Goal: Navigation & Orientation: Find specific page/section

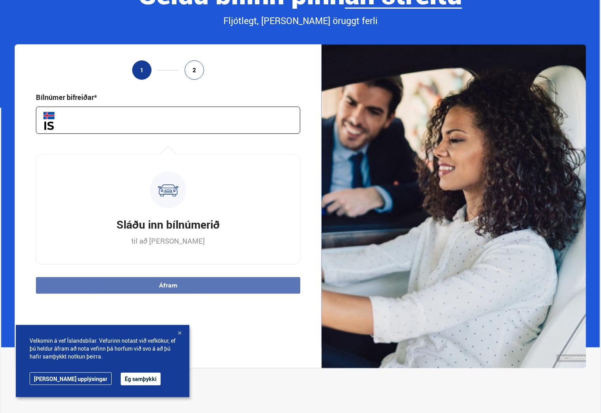
scroll to position [79, 0]
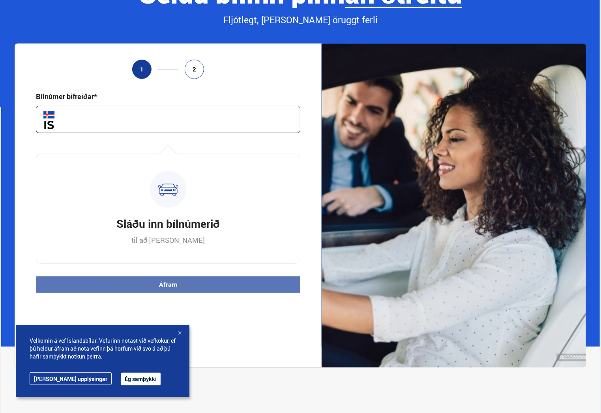
click at [122, 380] on button "Ég samþykki" at bounding box center [141, 378] width 40 height 13
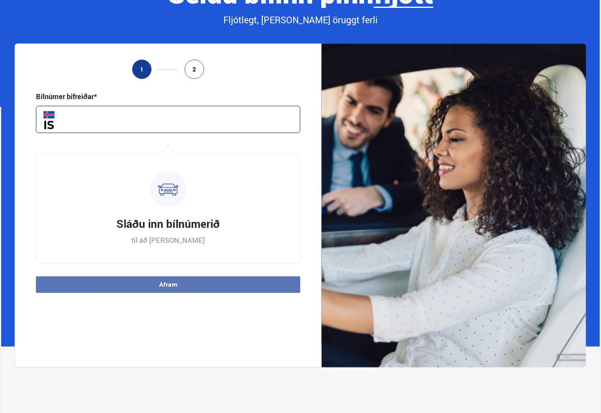
scroll to position [0, 0]
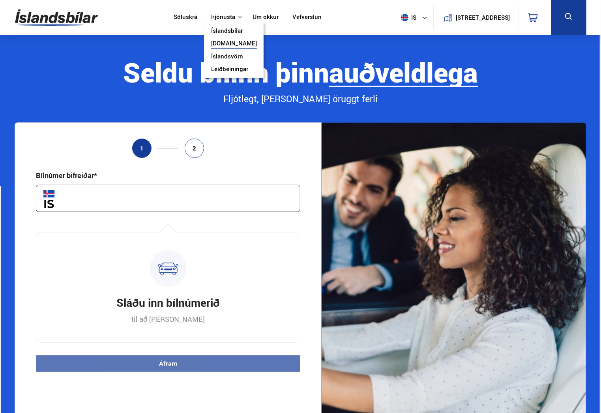
click at [221, 55] on link "Íslandsvörn" at bounding box center [227, 57] width 32 height 8
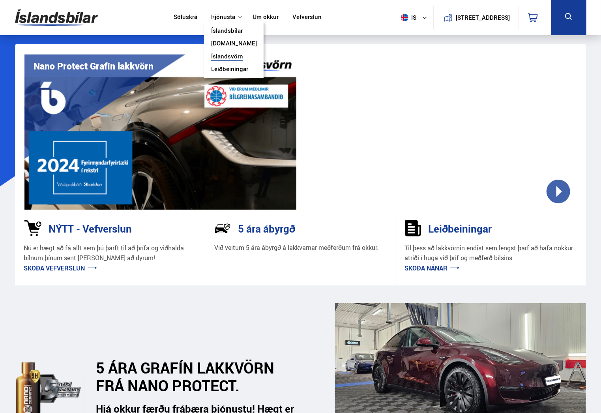
click at [220, 43] on link "[DOMAIN_NAME]" at bounding box center [234, 44] width 46 height 8
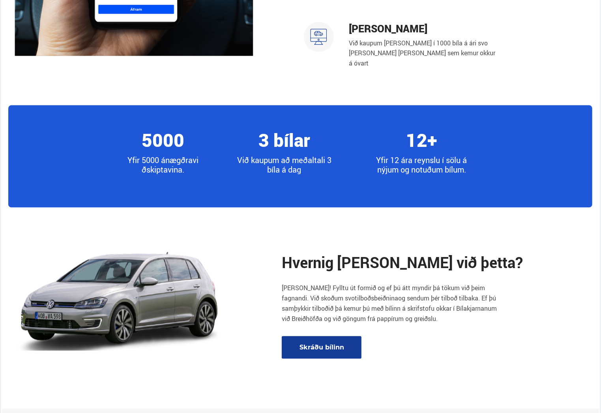
scroll to position [829, 0]
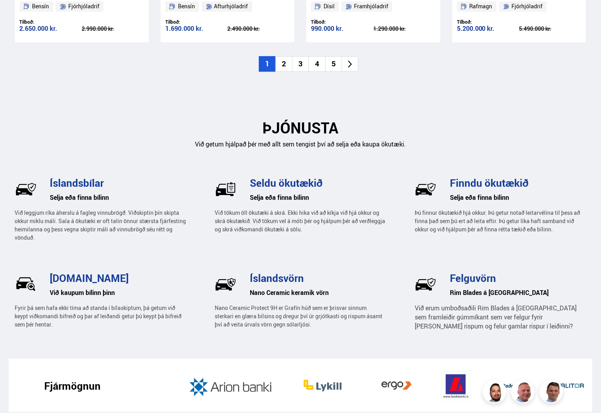
scroll to position [1172, 0]
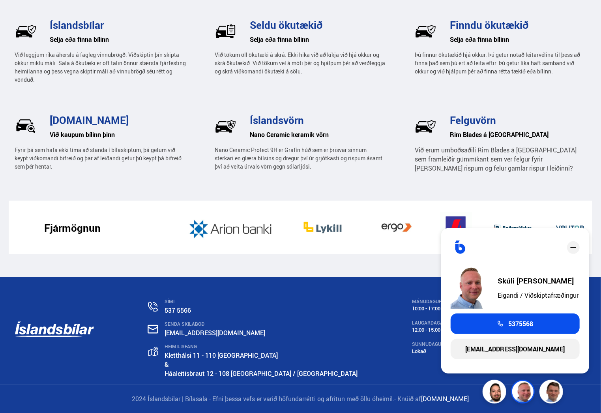
click at [523, 388] on img at bounding box center [524, 393] width 24 height 24
